Goal: Information Seeking & Learning: Learn about a topic

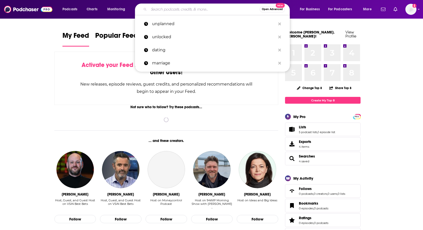
click at [173, 10] on input "Search podcasts, credits, & more..." at bounding box center [204, 9] width 111 height 8
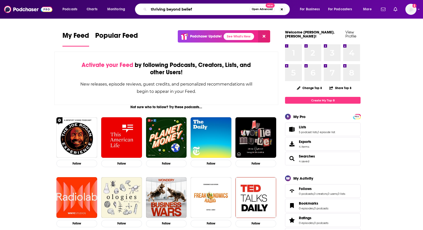
type input "thriving beyond belief"
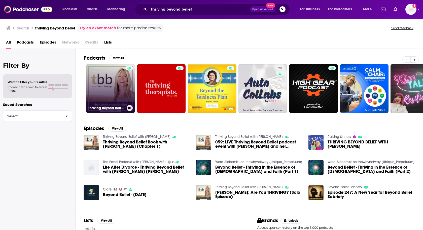
click at [107, 89] on link "Thriving Beyond Belief with [PERSON_NAME]" at bounding box center [110, 88] width 49 height 49
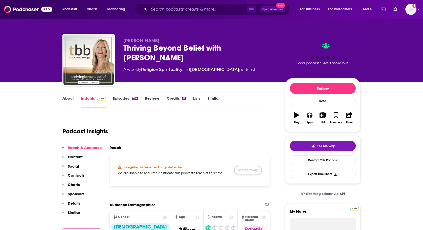
click at [244, 174] on button "Show Anyway" at bounding box center [248, 170] width 28 height 8
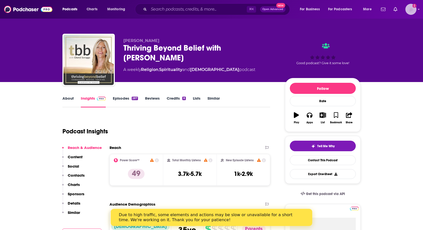
click at [411, 7] on img "Logged in as heidi.egloff" at bounding box center [411, 9] width 11 height 11
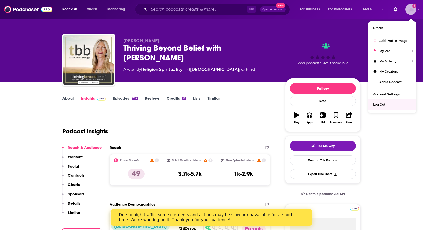
click at [381, 103] on span "Log Out" at bounding box center [379, 105] width 12 height 4
